Goal: Information Seeking & Learning: Check status

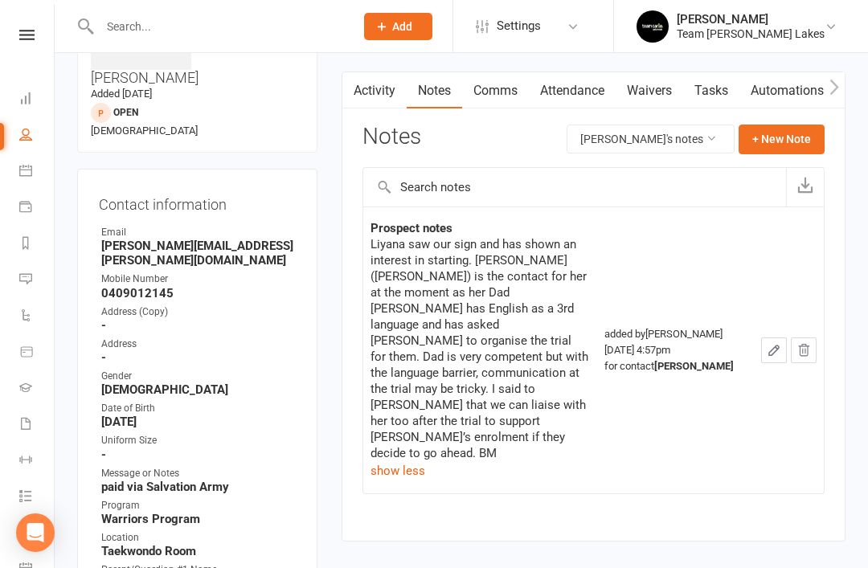
click at [32, 172] on link "Calendar" at bounding box center [37, 172] width 36 height 36
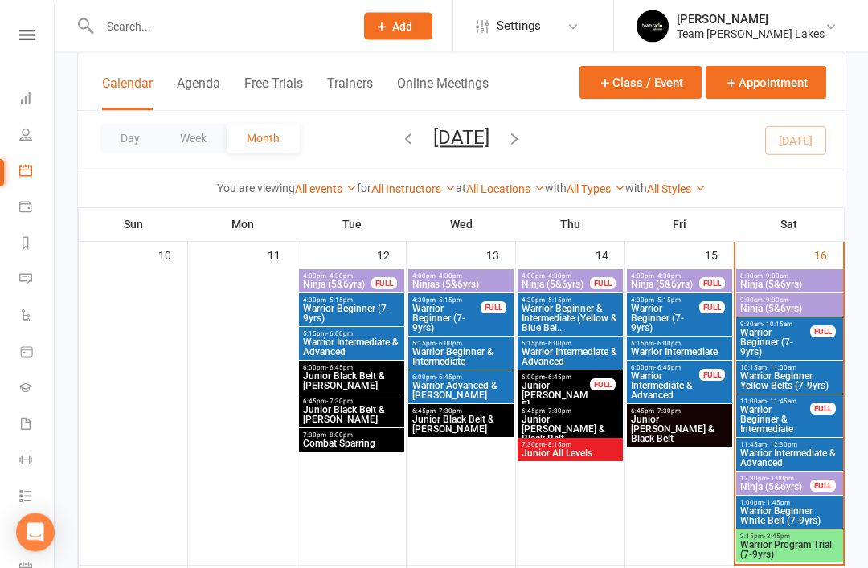
click at [787, 548] on span "Warrior Program Trial (7-9yrs)" at bounding box center [789, 550] width 100 height 19
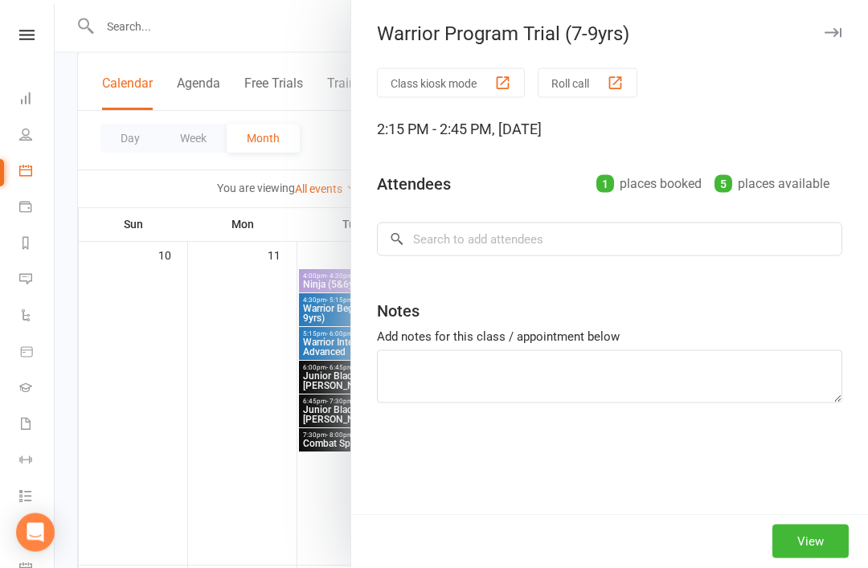
scroll to position [773, 0]
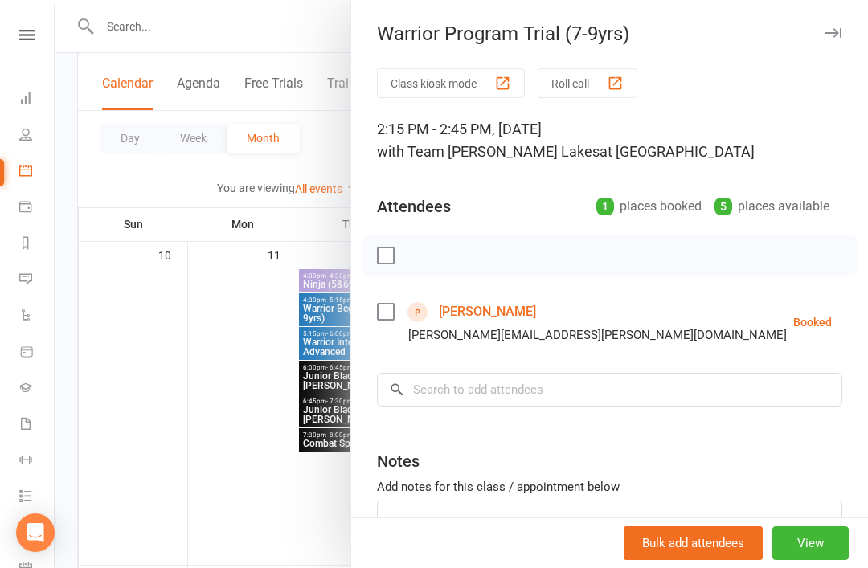
click at [499, 316] on link "Liyana Razmara" at bounding box center [487, 312] width 97 height 26
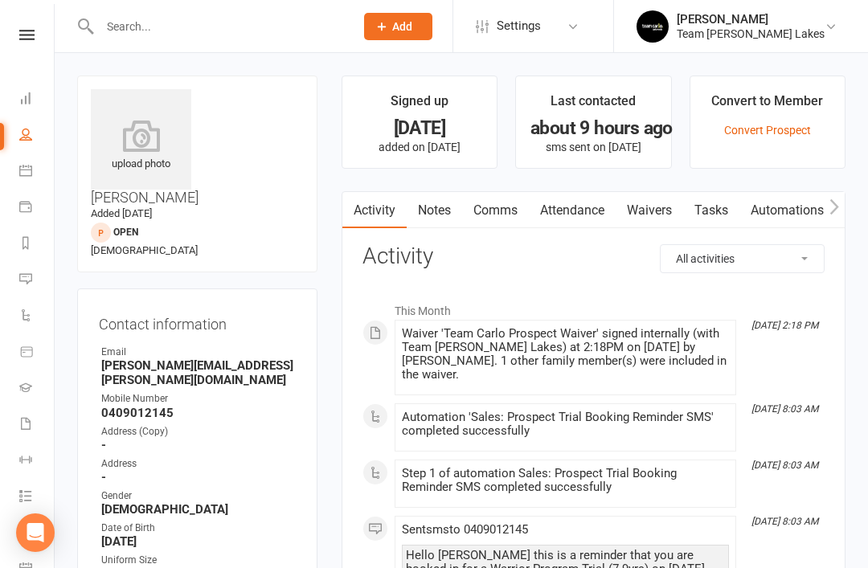
click at [436, 211] on link "Notes" at bounding box center [433, 210] width 55 height 37
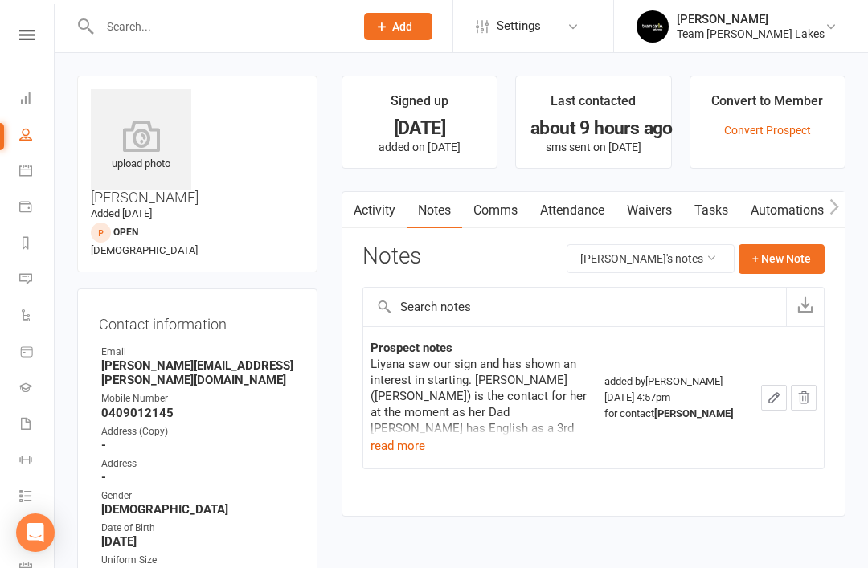
click at [34, 176] on link "Calendar" at bounding box center [37, 172] width 36 height 36
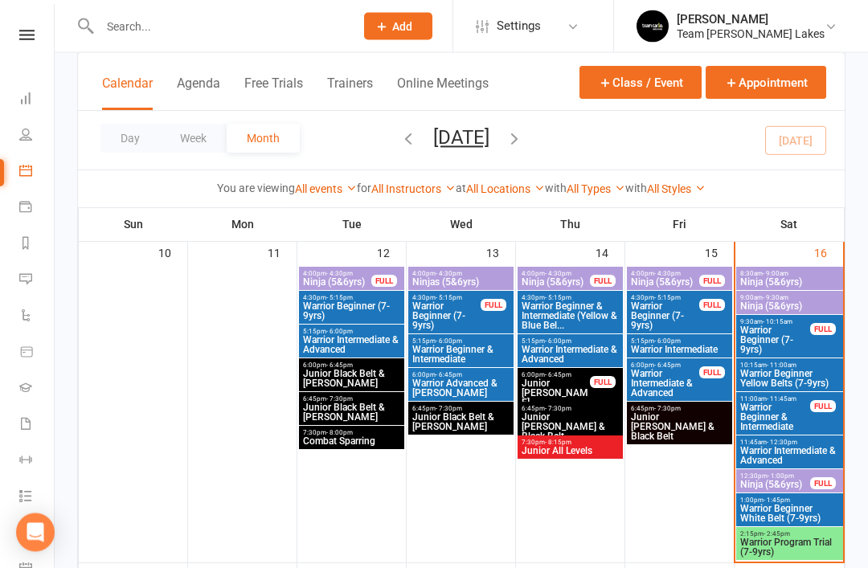
scroll to position [777, 0]
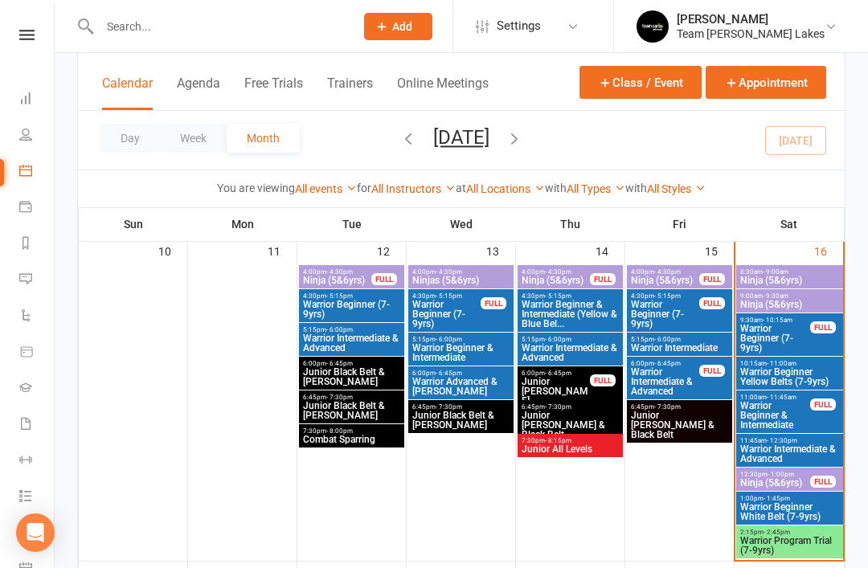
click at [797, 547] on span "Warrior Program Trial (7-9yrs)" at bounding box center [789, 545] width 100 height 19
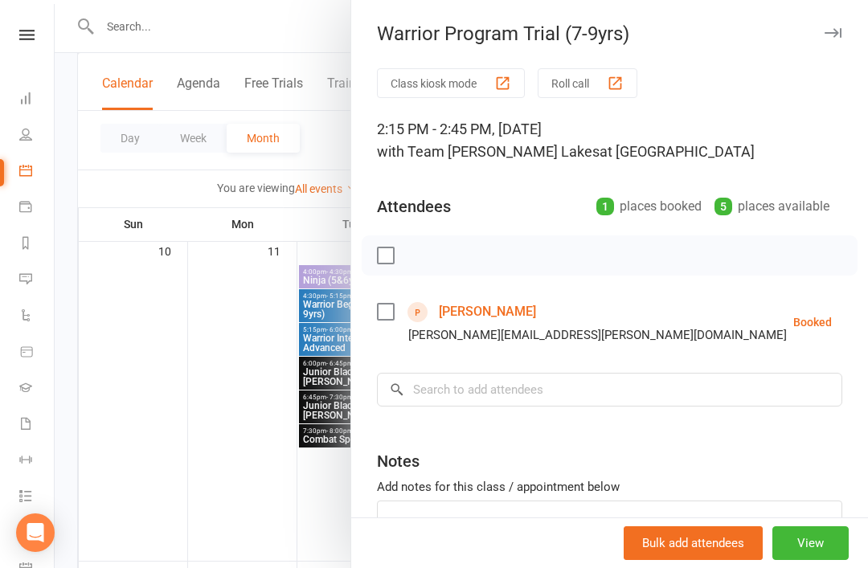
click at [502, 313] on link "Liyana Razmara" at bounding box center [487, 312] width 97 height 26
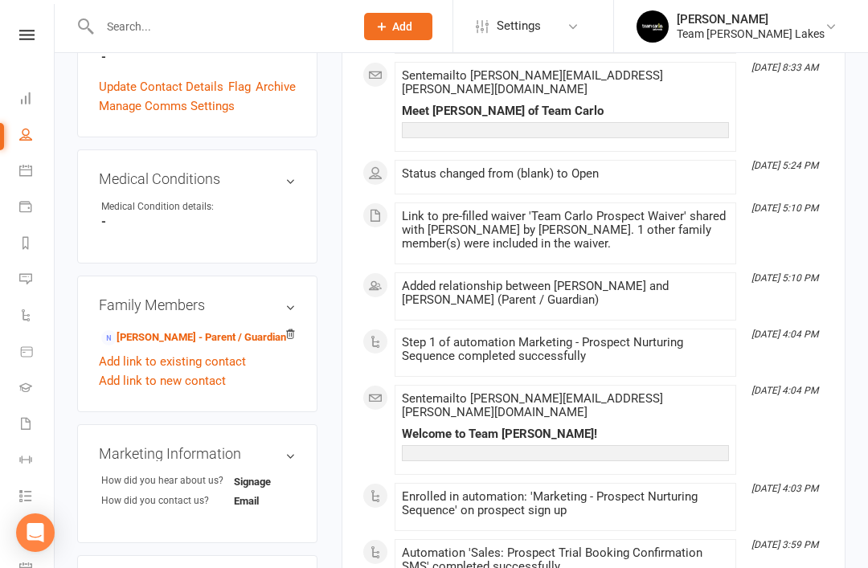
scroll to position [770, 0]
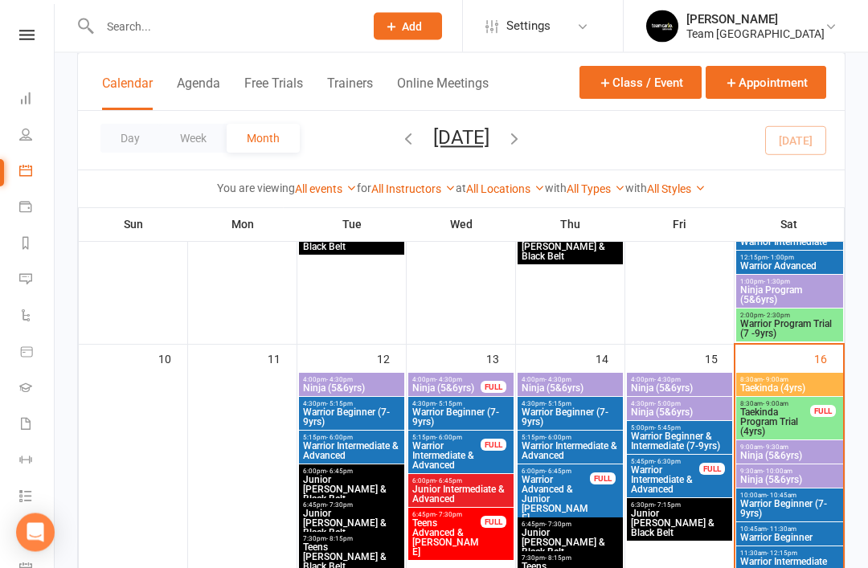
click at [791, 422] on span "Taekinda Program Trial (4yrs)" at bounding box center [774, 422] width 71 height 29
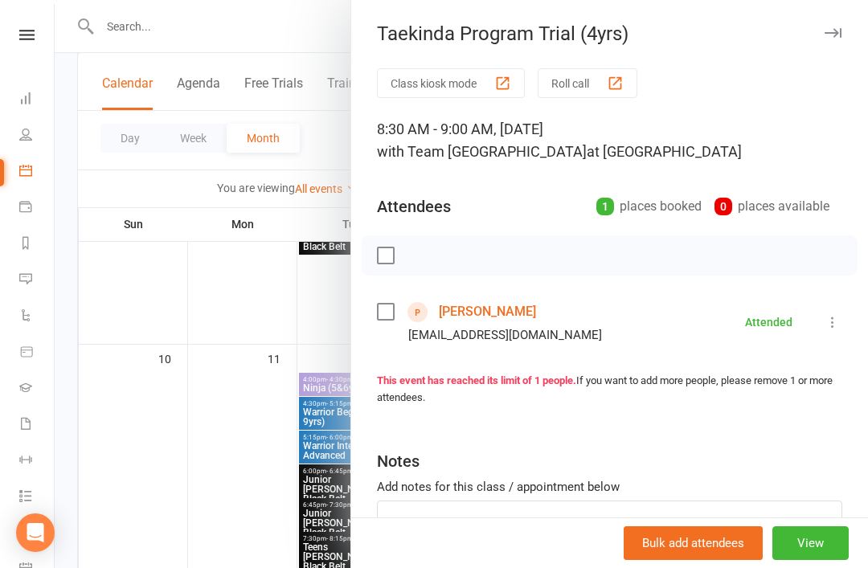
click at [483, 304] on link "Carter D'silva" at bounding box center [487, 312] width 97 height 26
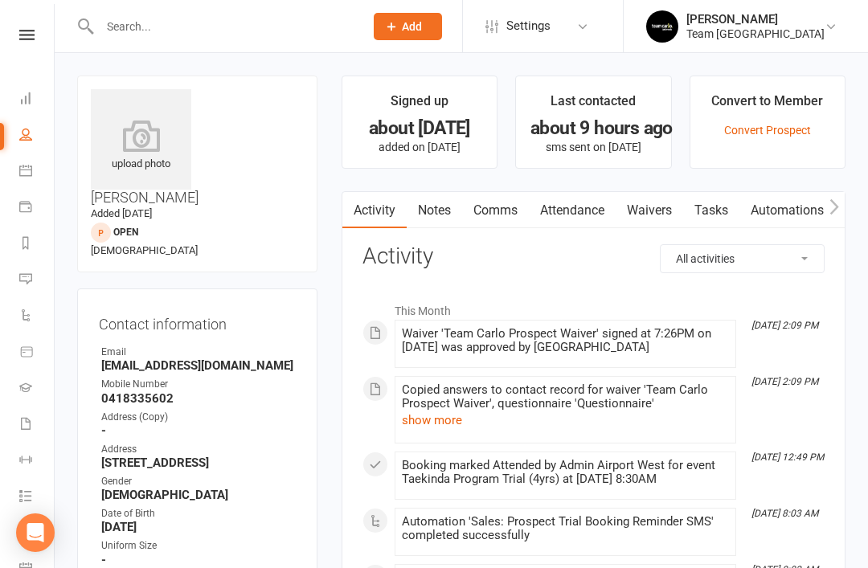
click at [439, 219] on link "Notes" at bounding box center [433, 210] width 55 height 37
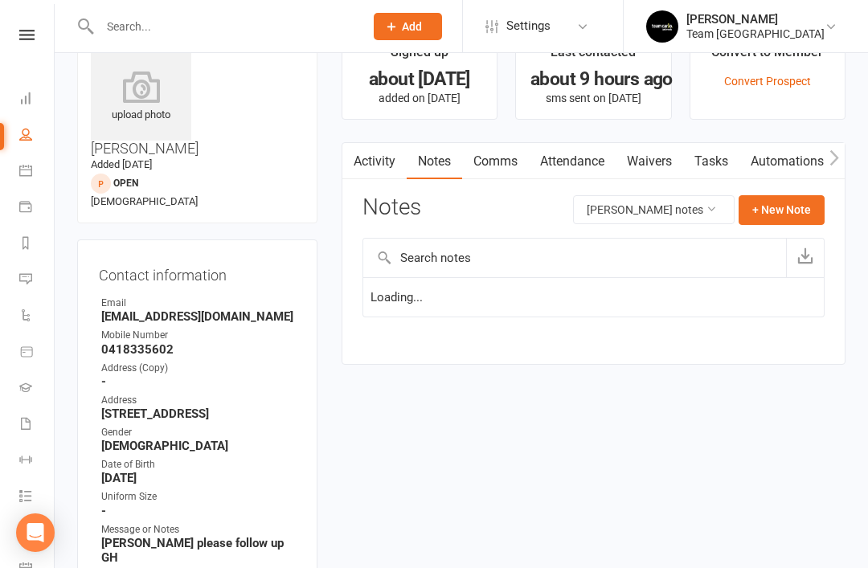
scroll to position [51, 0]
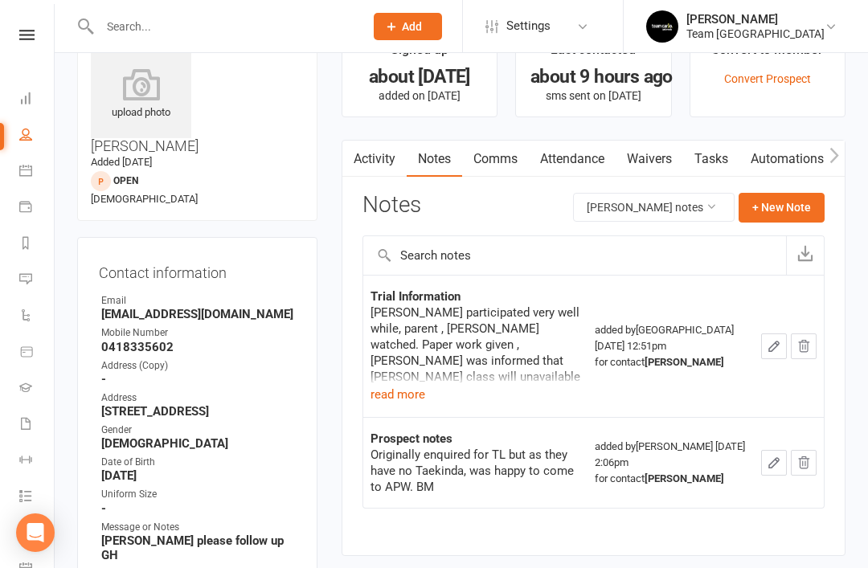
click at [406, 392] on button "read more" at bounding box center [397, 394] width 55 height 19
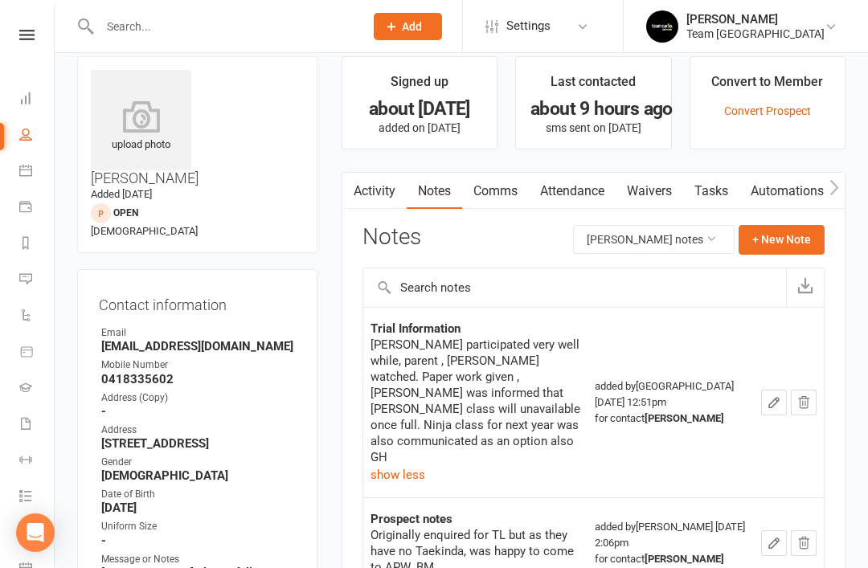
scroll to position [0, 0]
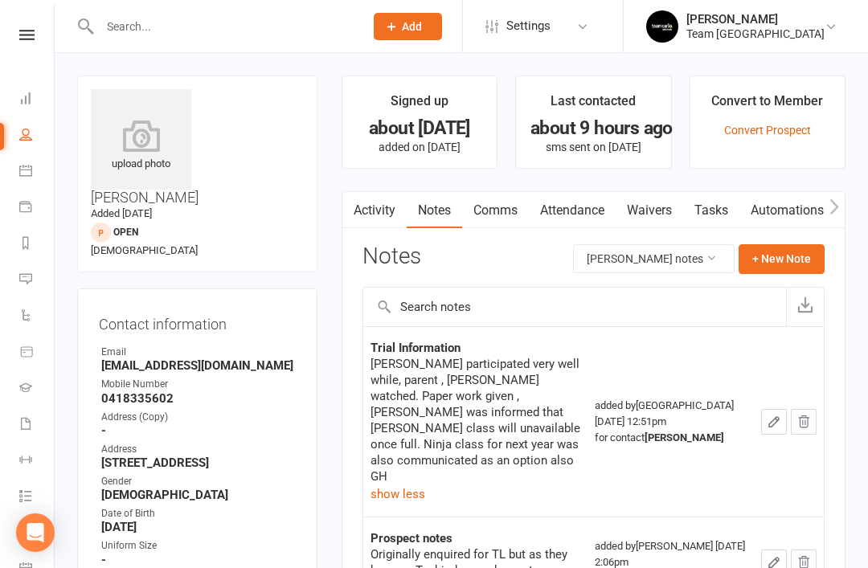
click at [30, 169] on icon at bounding box center [25, 170] width 13 height 13
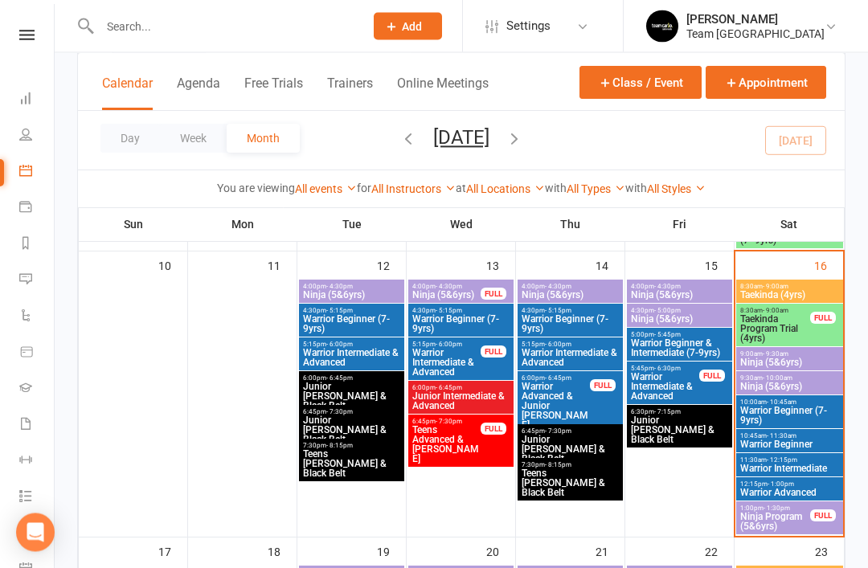
click at [785, 292] on span "Taekinda (4yrs)" at bounding box center [789, 296] width 100 height 10
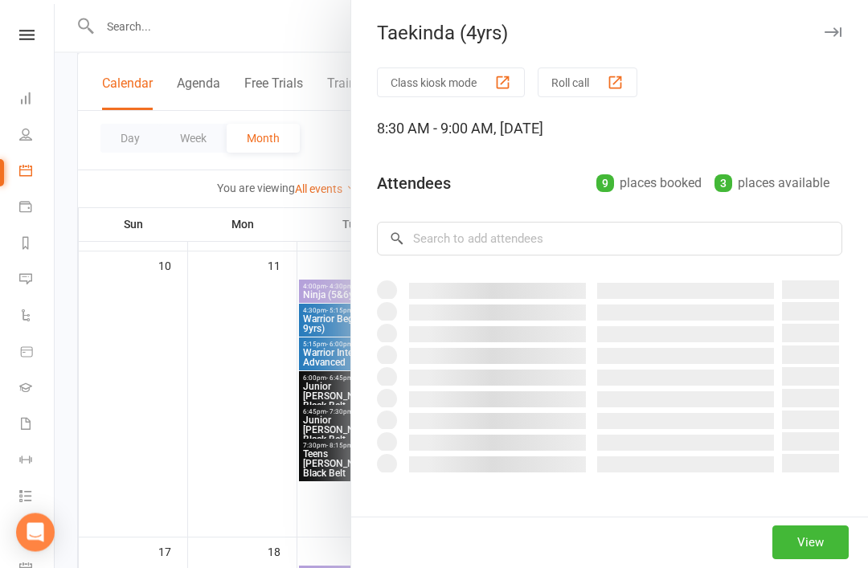
scroll to position [762, 0]
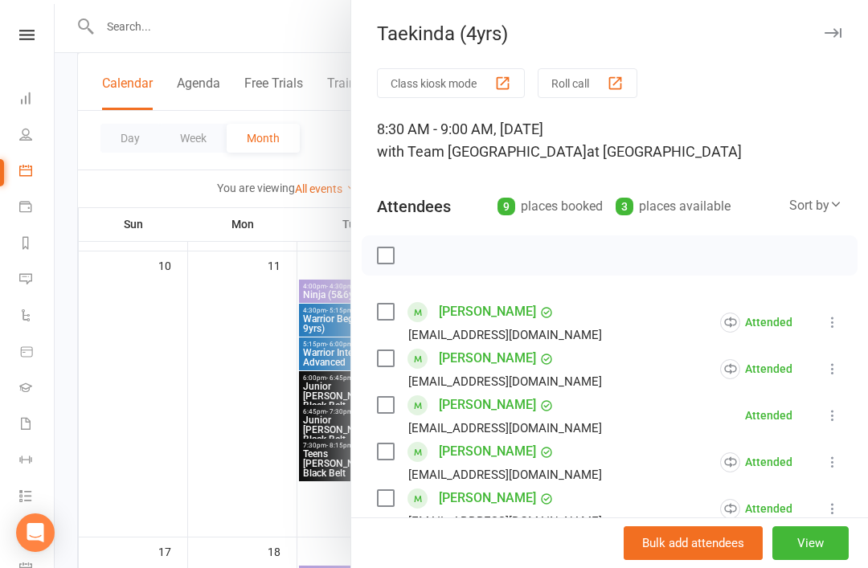
click at [832, 36] on icon "button" at bounding box center [832, 33] width 17 height 10
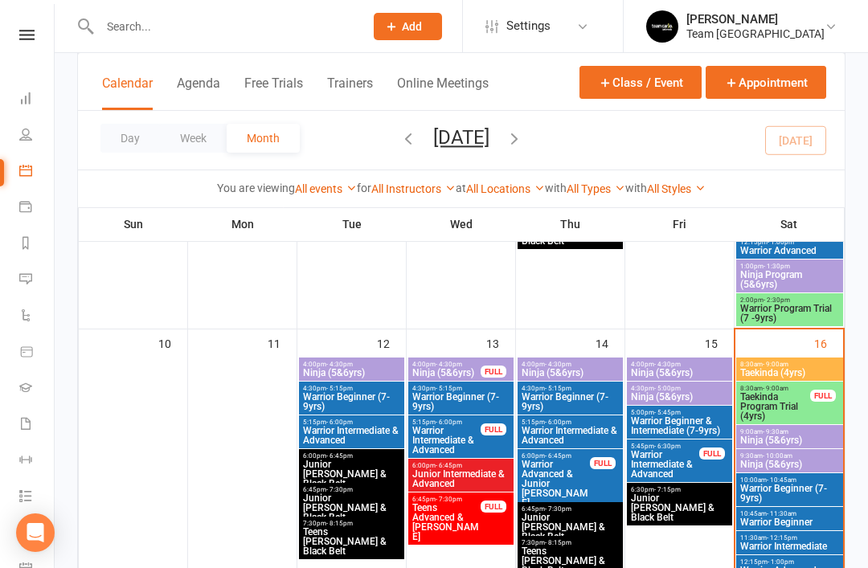
scroll to position [657, 0]
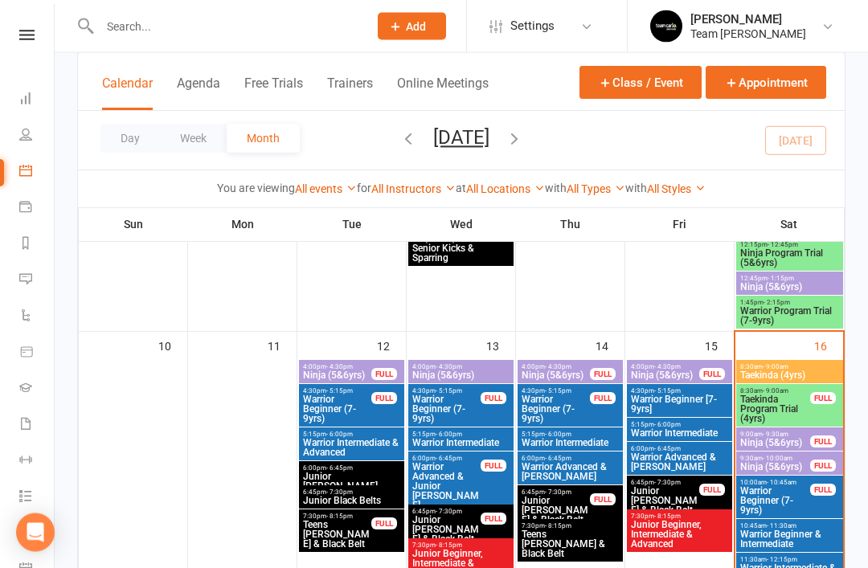
scroll to position [706, 0]
click at [791, 415] on span "Taekinda Program Trial (4yrs)" at bounding box center [774, 408] width 71 height 29
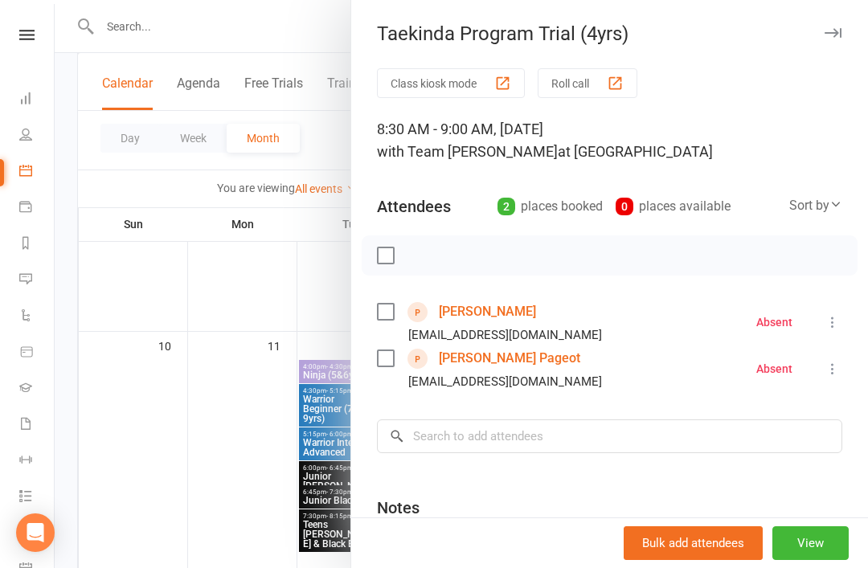
click at [490, 314] on link "[PERSON_NAME]" at bounding box center [487, 312] width 97 height 26
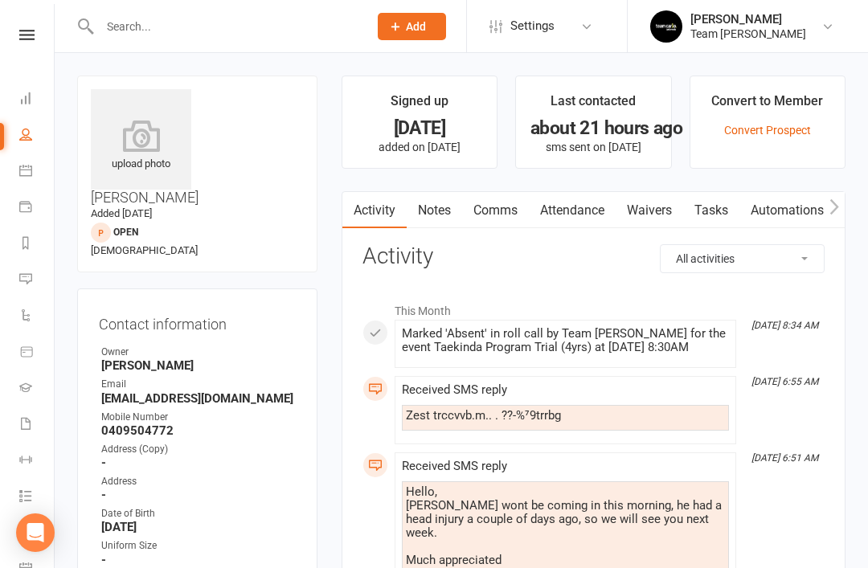
click at [435, 223] on link "Notes" at bounding box center [433, 210] width 55 height 37
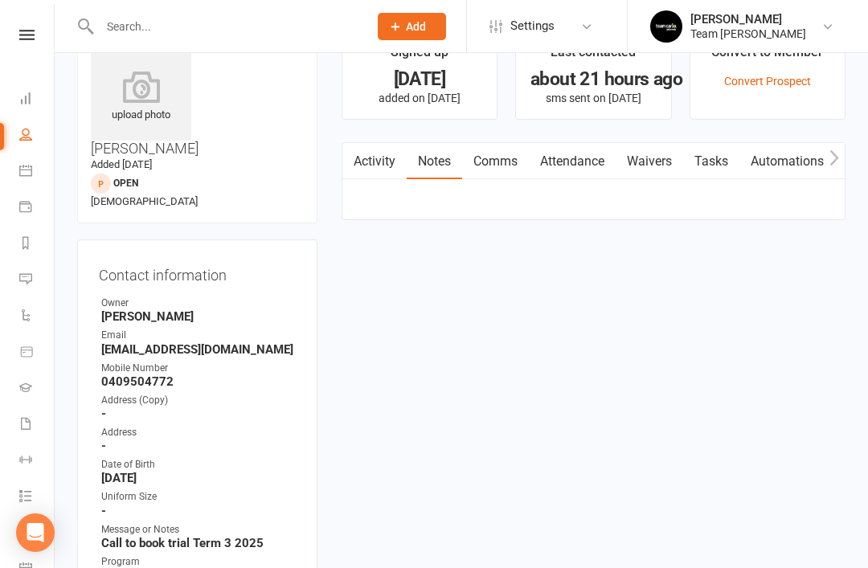
scroll to position [51, 0]
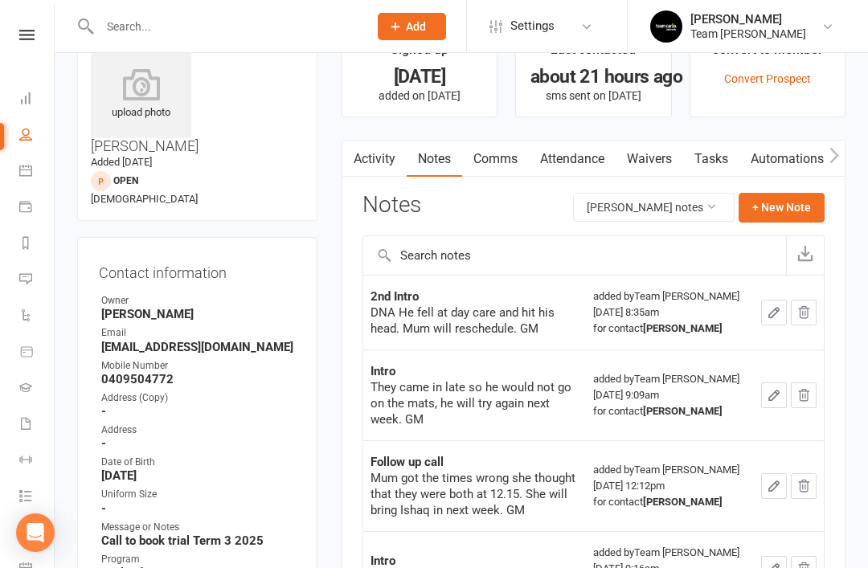
click at [30, 169] on icon at bounding box center [25, 170] width 13 height 13
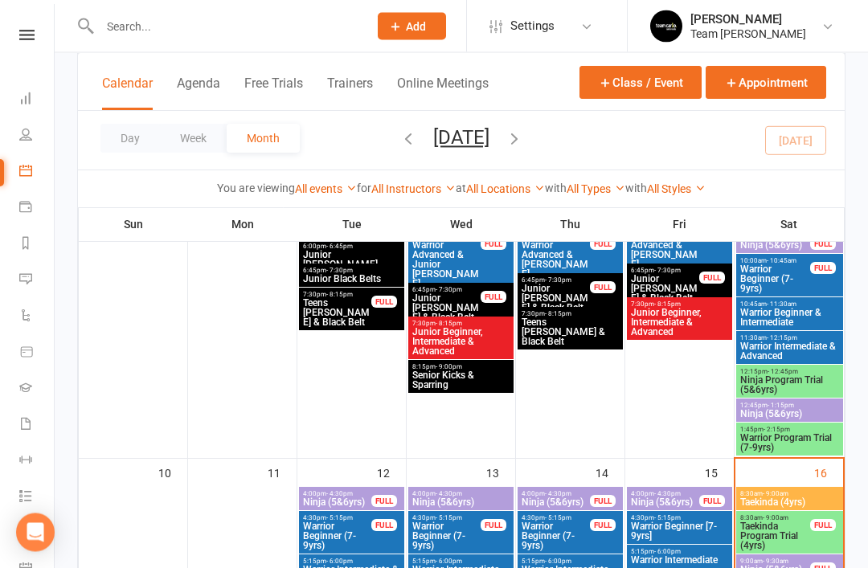
click at [794, 537] on span "Taekinda Program Trial (4yrs)" at bounding box center [774, 536] width 71 height 29
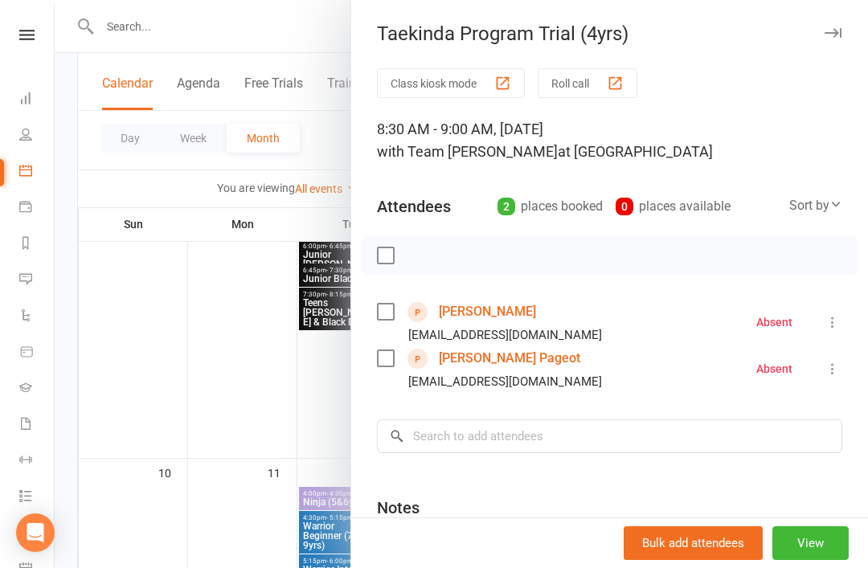
click at [495, 361] on link "[PERSON_NAME] Pageot" at bounding box center [509, 358] width 141 height 26
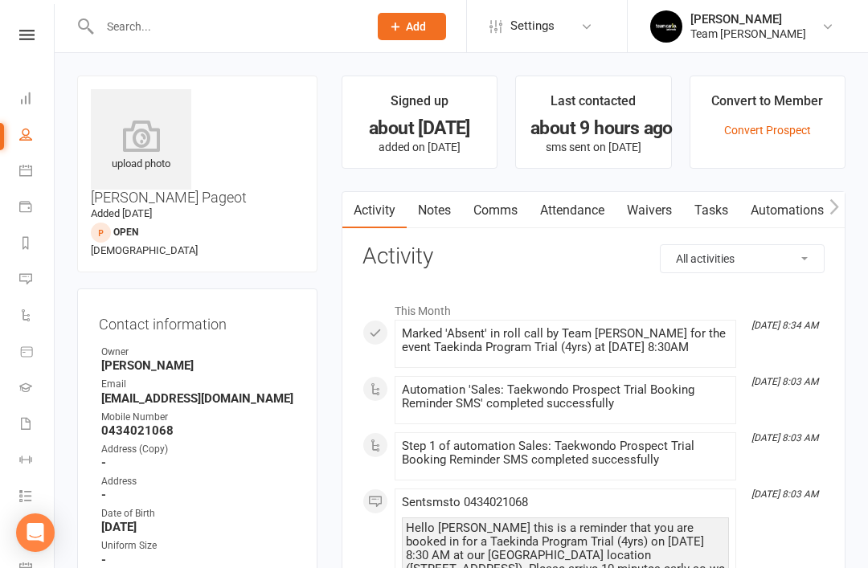
click at [438, 215] on link "Notes" at bounding box center [433, 210] width 55 height 37
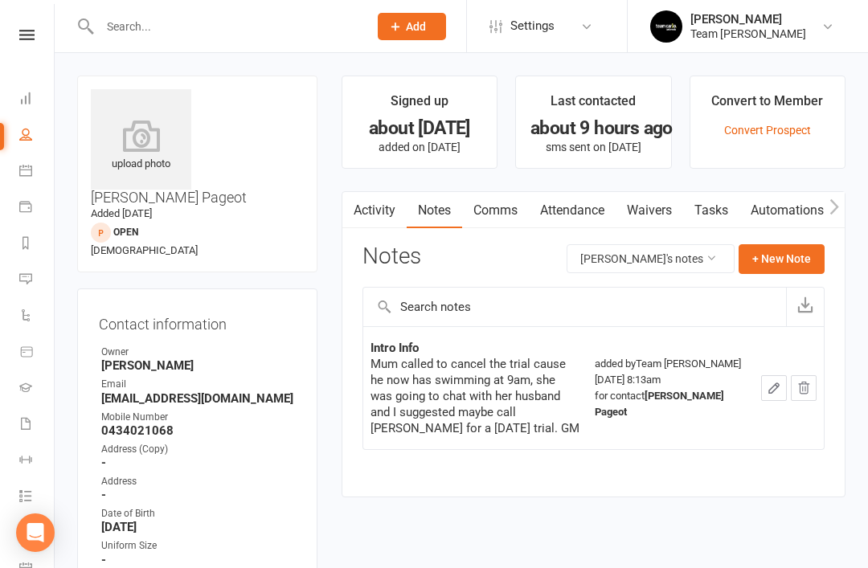
click at [22, 173] on icon at bounding box center [25, 170] width 13 height 13
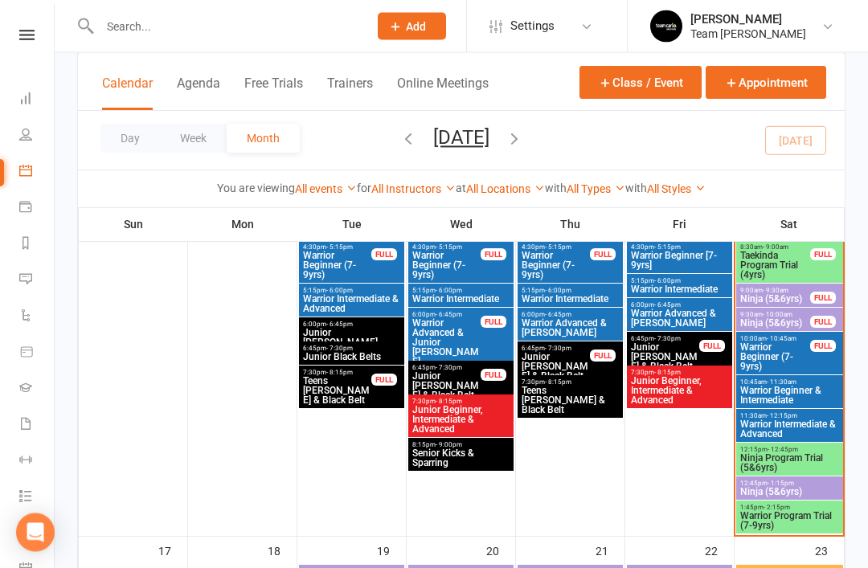
scroll to position [850, 0]
click at [801, 463] on span "Ninja Program Trial (5&6yrs)" at bounding box center [789, 462] width 100 height 19
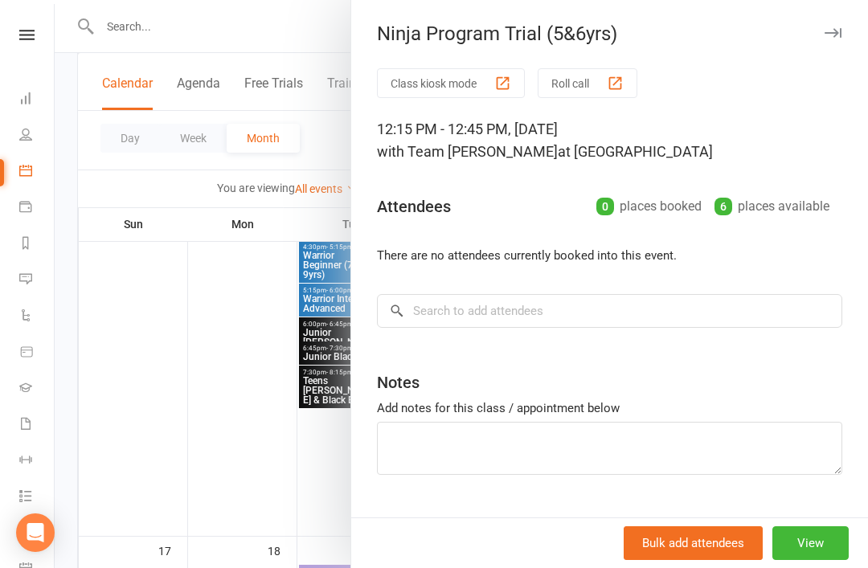
click at [831, 34] on icon "button" at bounding box center [832, 33] width 17 height 10
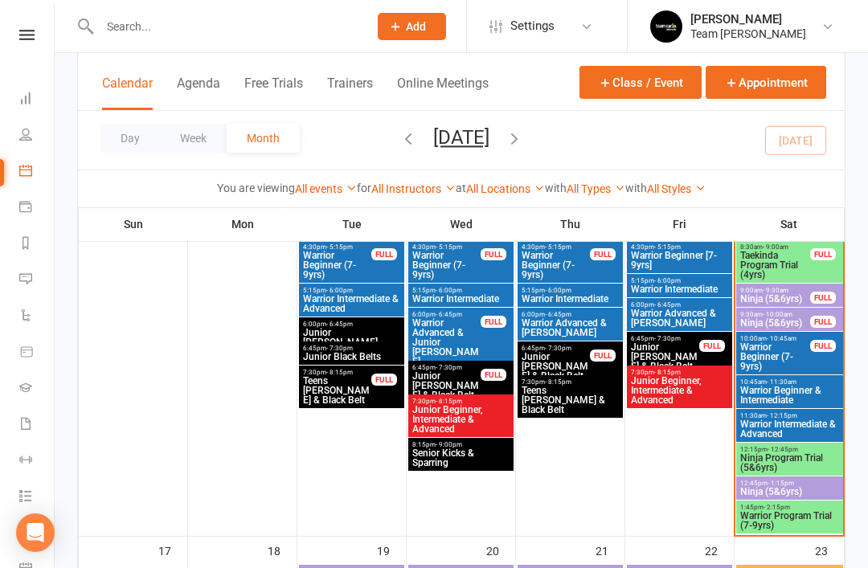
click at [778, 518] on span "Warrior Program Trial (7-9yrs)" at bounding box center [789, 520] width 100 height 19
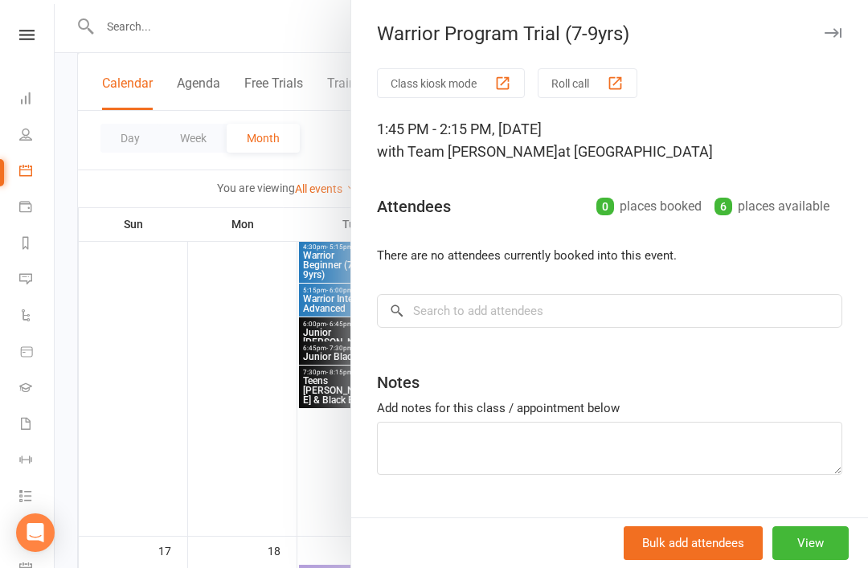
click at [840, 25] on button "button" at bounding box center [832, 32] width 19 height 19
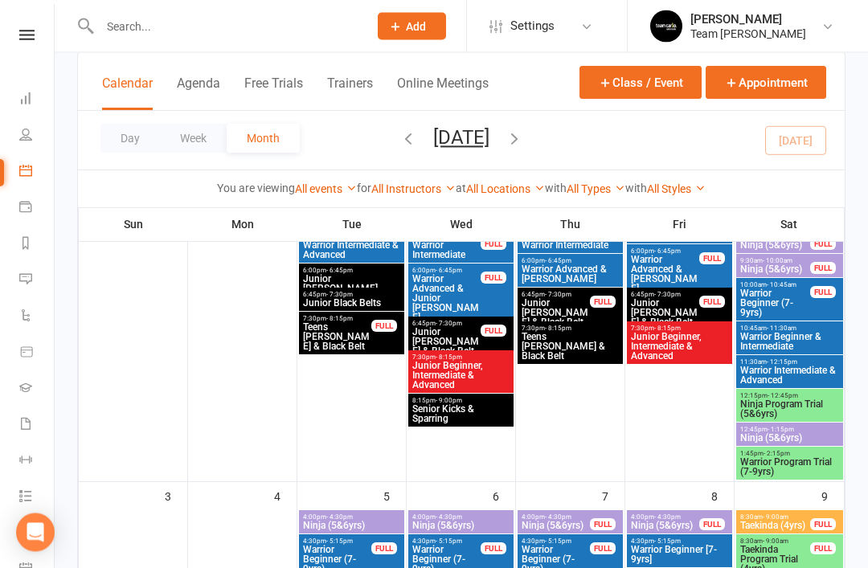
scroll to position [153, 0]
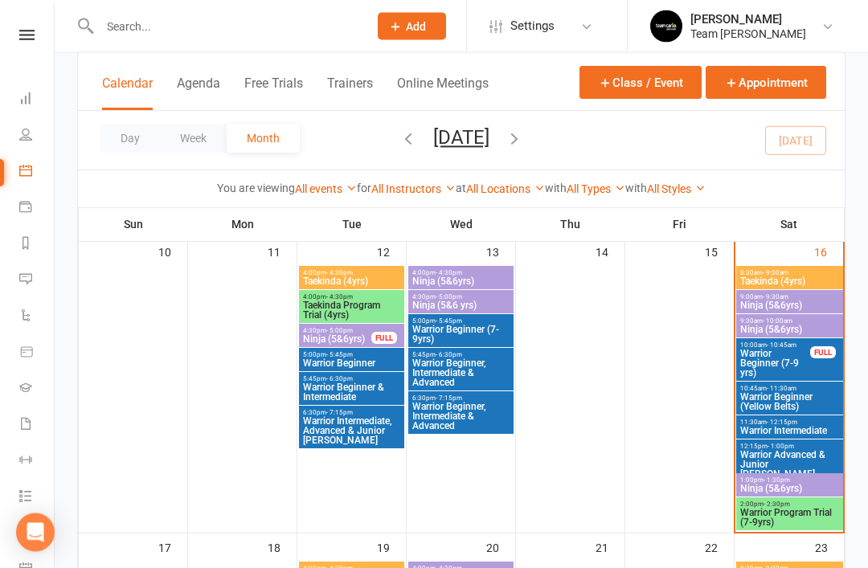
scroll to position [718, 0]
click at [803, 518] on span "Warrior Program Trial (7-9yrs)" at bounding box center [789, 517] width 100 height 19
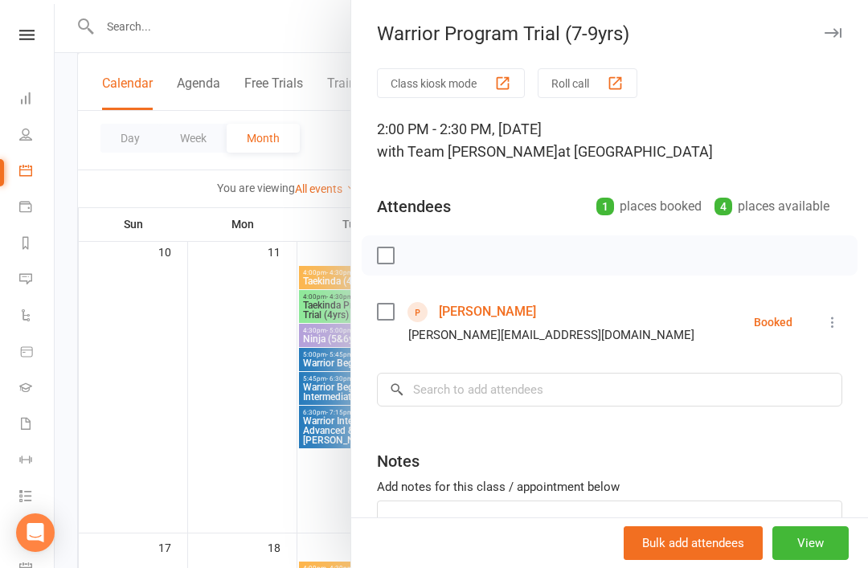
click at [488, 312] on link "[PERSON_NAME]" at bounding box center [487, 312] width 97 height 26
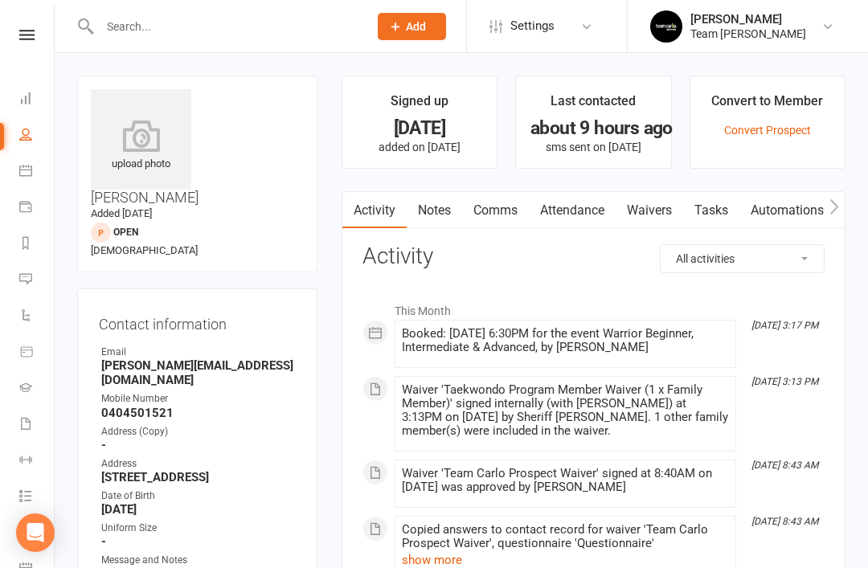
click at [429, 213] on link "Notes" at bounding box center [433, 210] width 55 height 37
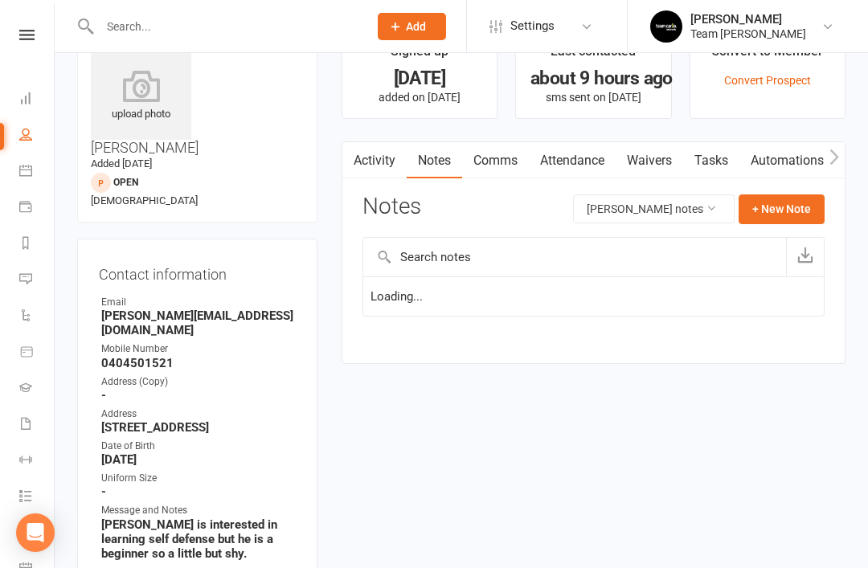
scroll to position [51, 0]
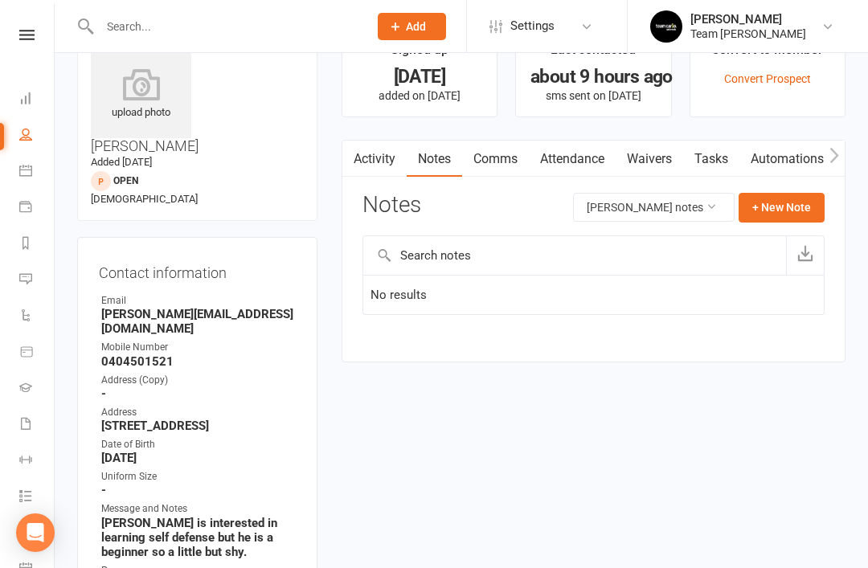
click at [375, 165] on link "Activity" at bounding box center [374, 159] width 64 height 37
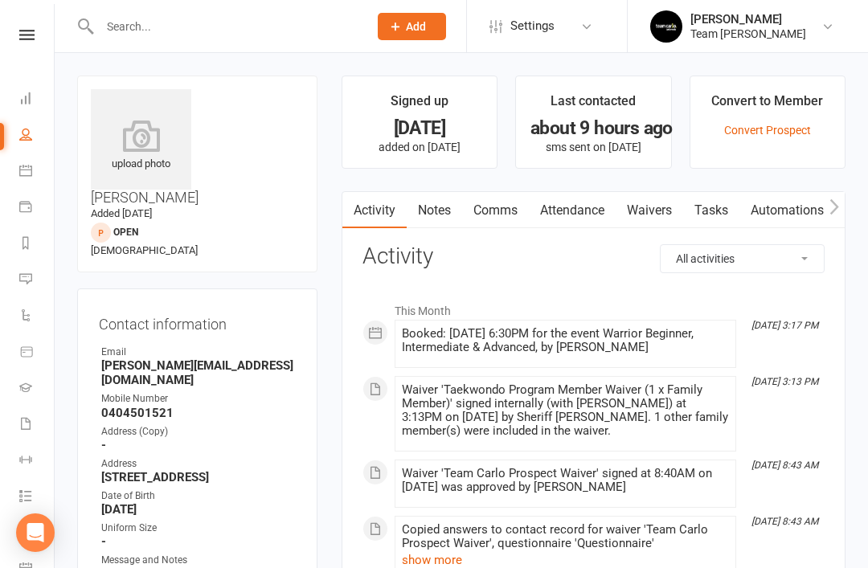
click at [27, 171] on icon at bounding box center [25, 170] width 13 height 13
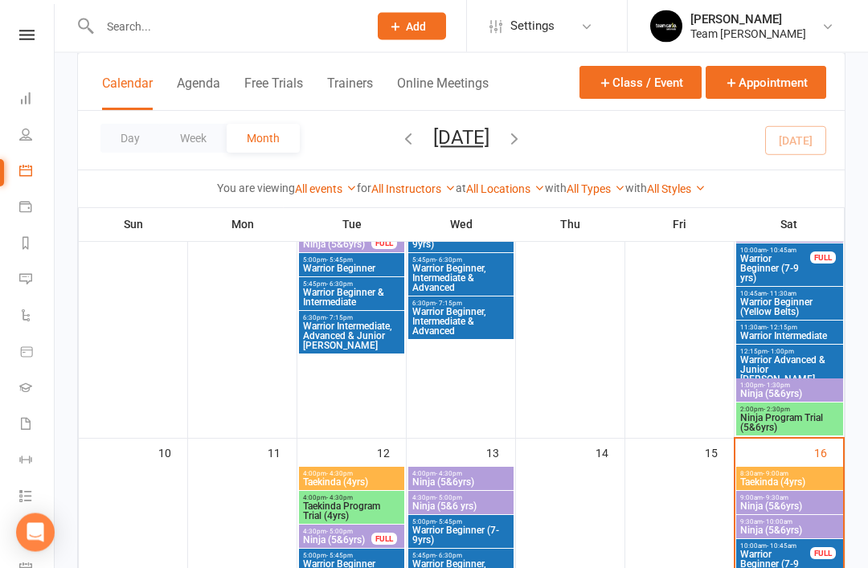
scroll to position [508, 0]
